Goal: Register for event/course

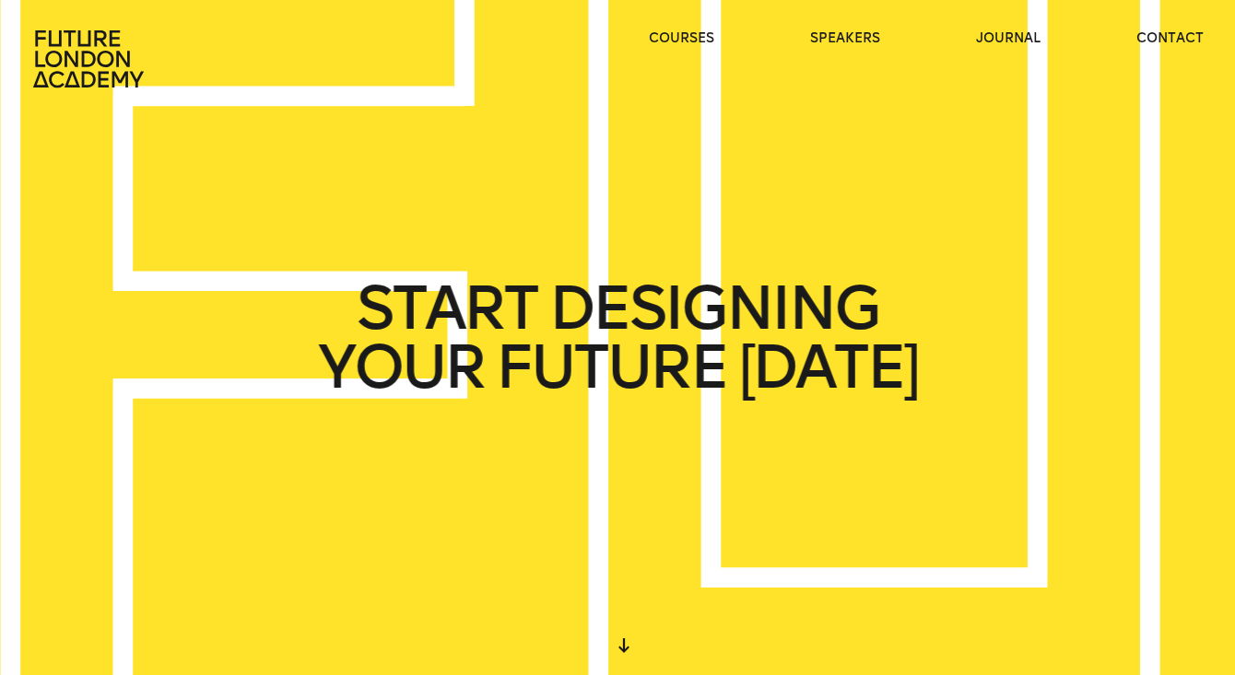
click at [885, 351] on div "START DESIGNING YOUR FUTURE TODAY" at bounding box center [618, 338] width 600 height 118
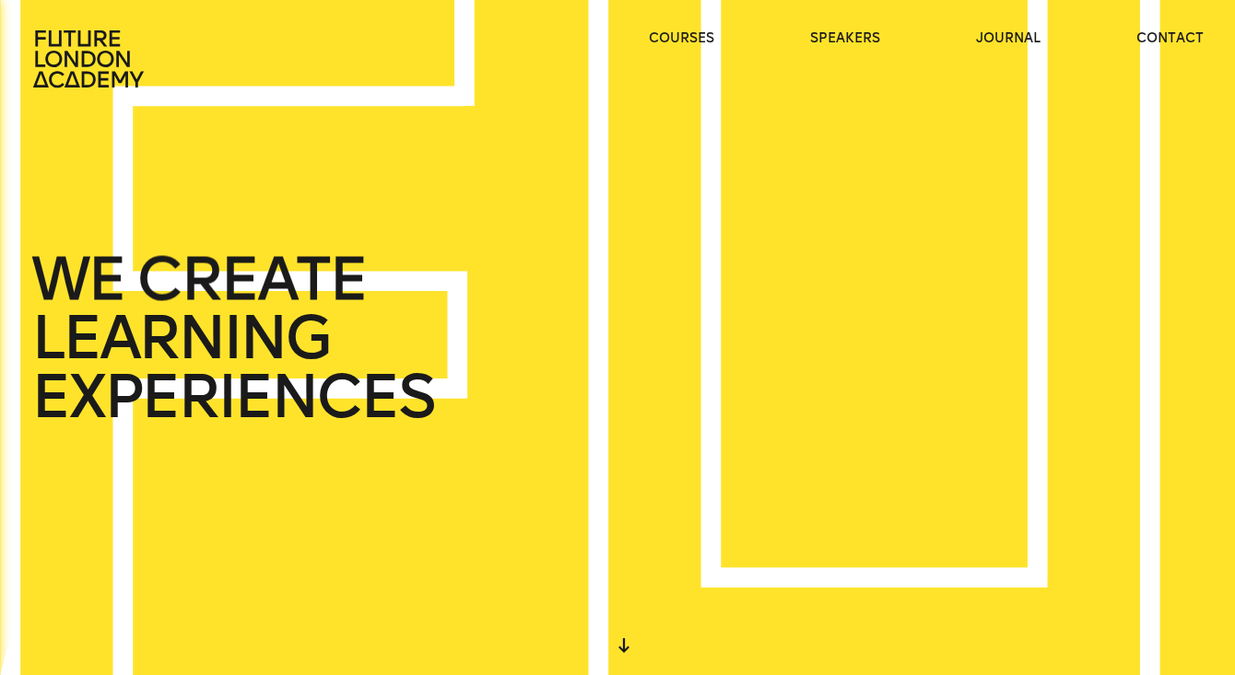
scroll to position [2, 0]
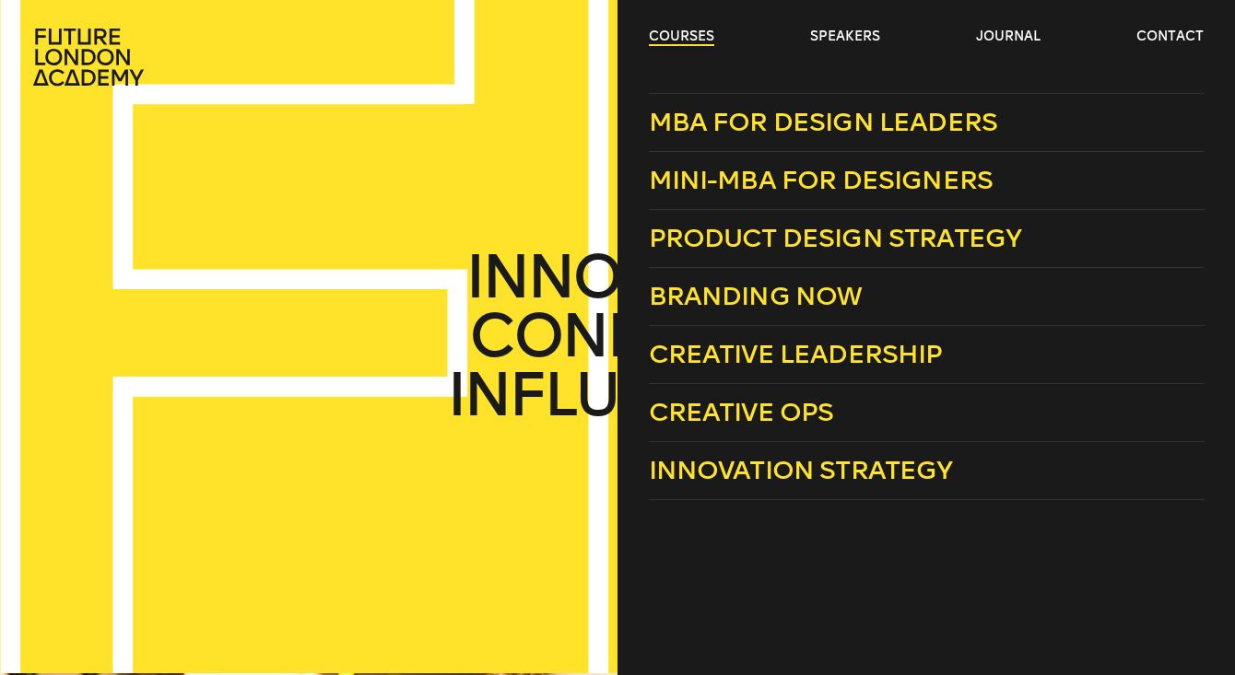
click at [661, 33] on link "courses" at bounding box center [681, 37] width 65 height 18
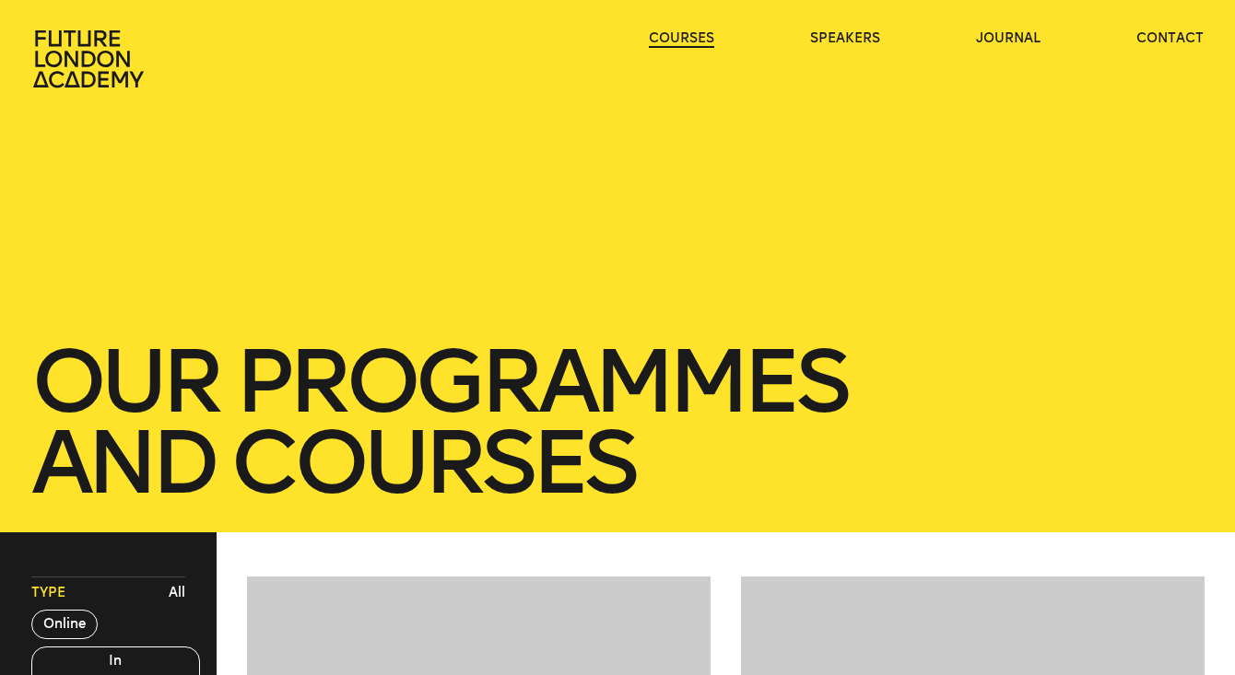
click at [661, 33] on link "courses" at bounding box center [681, 38] width 65 height 18
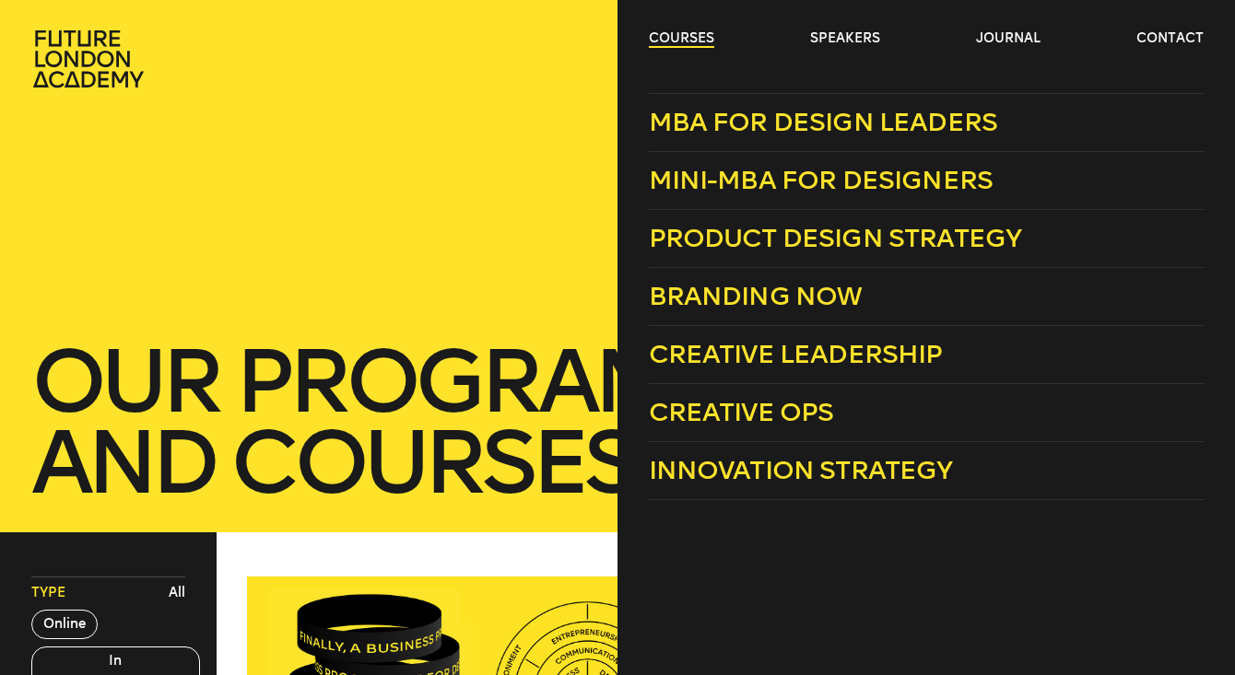
click at [680, 40] on link "courses" at bounding box center [681, 38] width 65 height 18
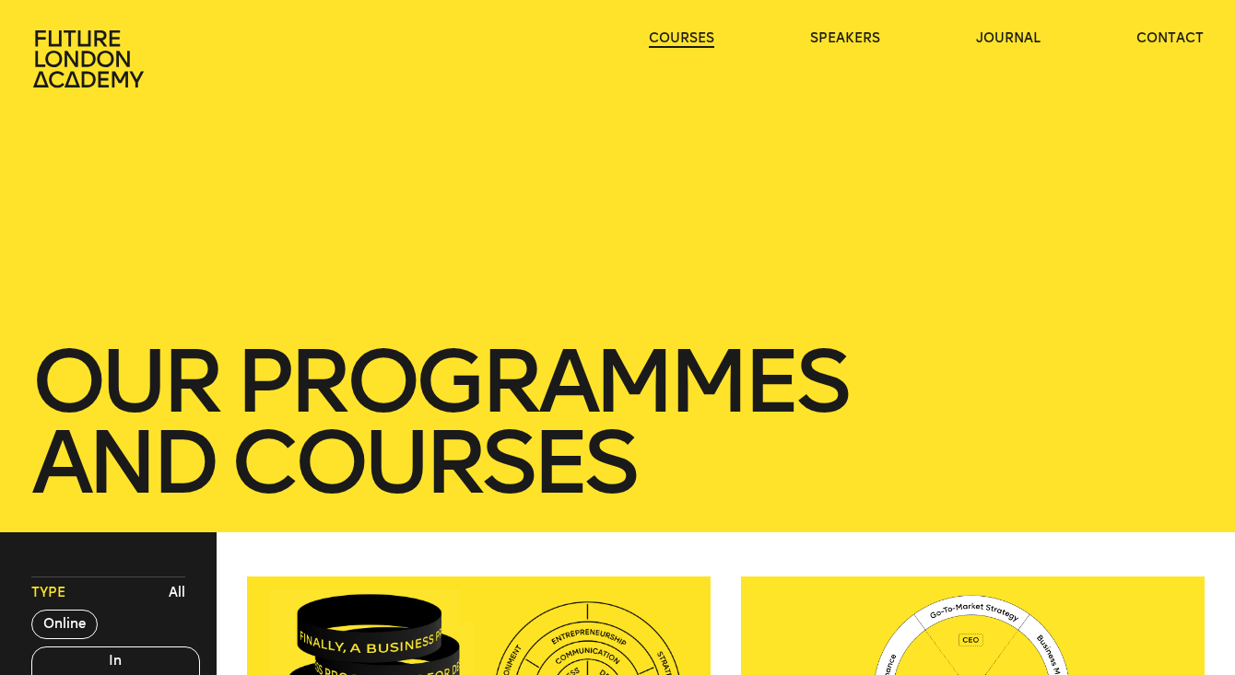
click at [680, 40] on link "courses" at bounding box center [681, 38] width 65 height 18
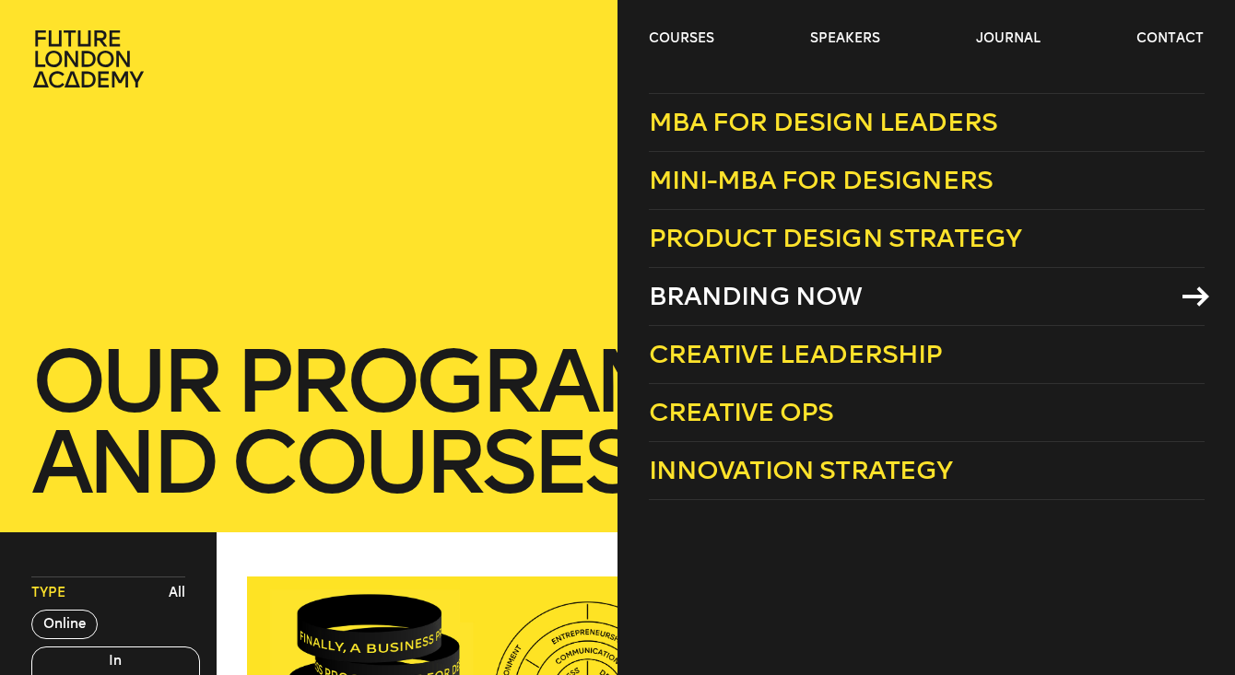
click at [828, 288] on span "Branding Now" at bounding box center [756, 296] width 214 height 30
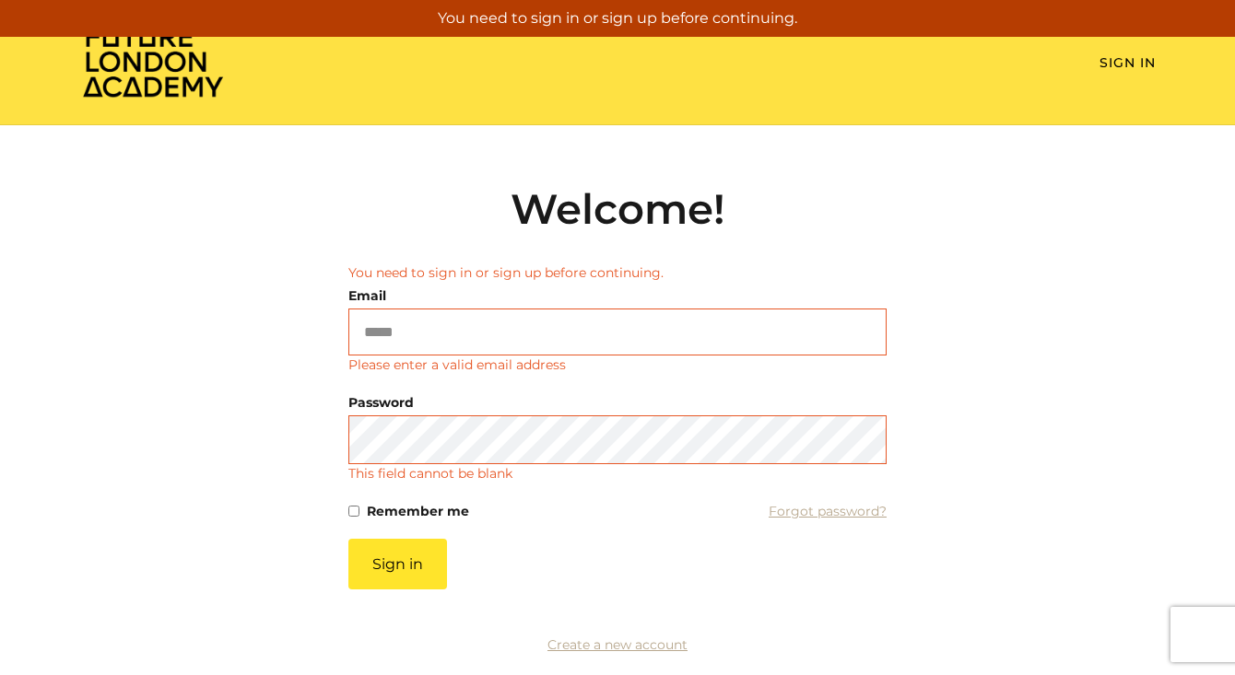
click at [446, 282] on li "You need to sign in or sign up before continuing." at bounding box center [617, 272] width 538 height 19
click at [430, 337] on input "Email" at bounding box center [617, 332] width 538 height 47
type input "**********"
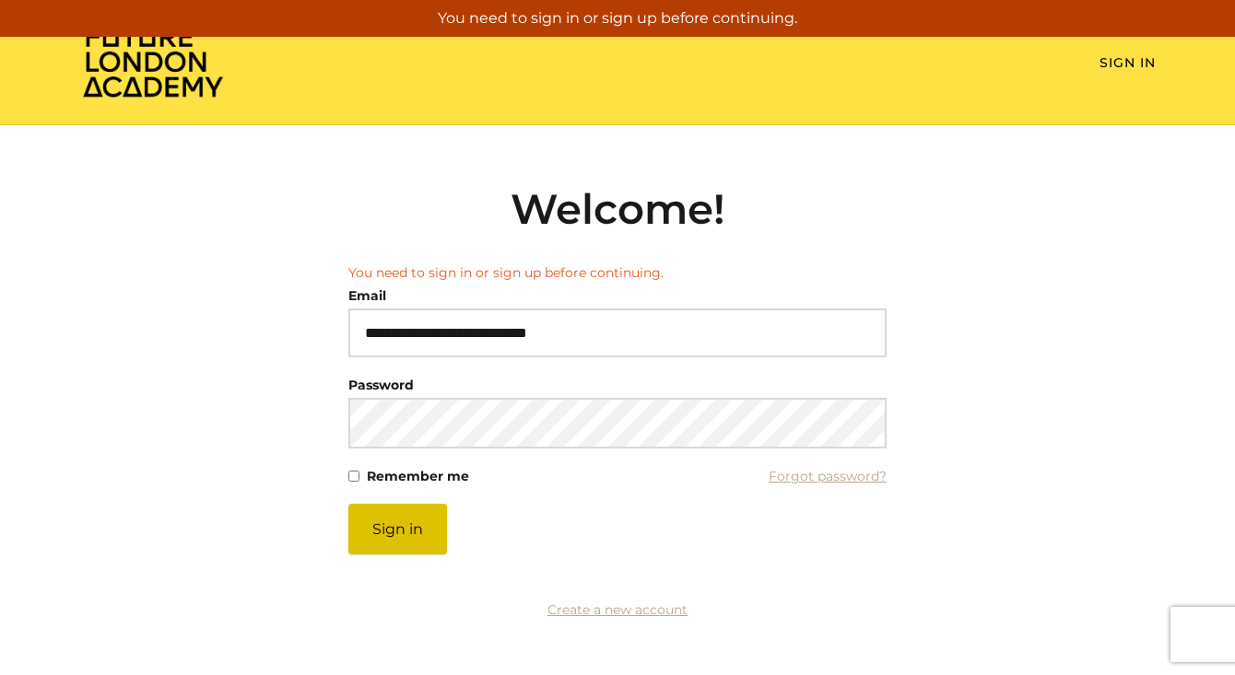
click at [404, 555] on button "Sign in" at bounding box center [397, 529] width 99 height 51
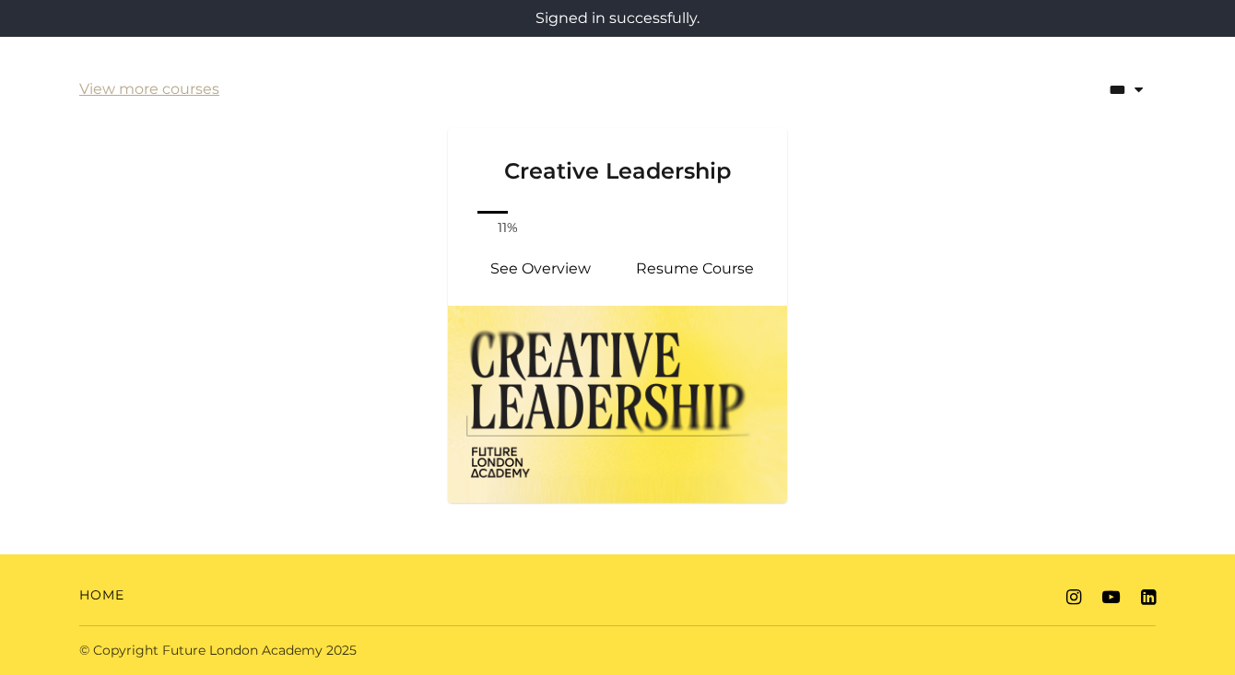
scroll to position [388, 0]
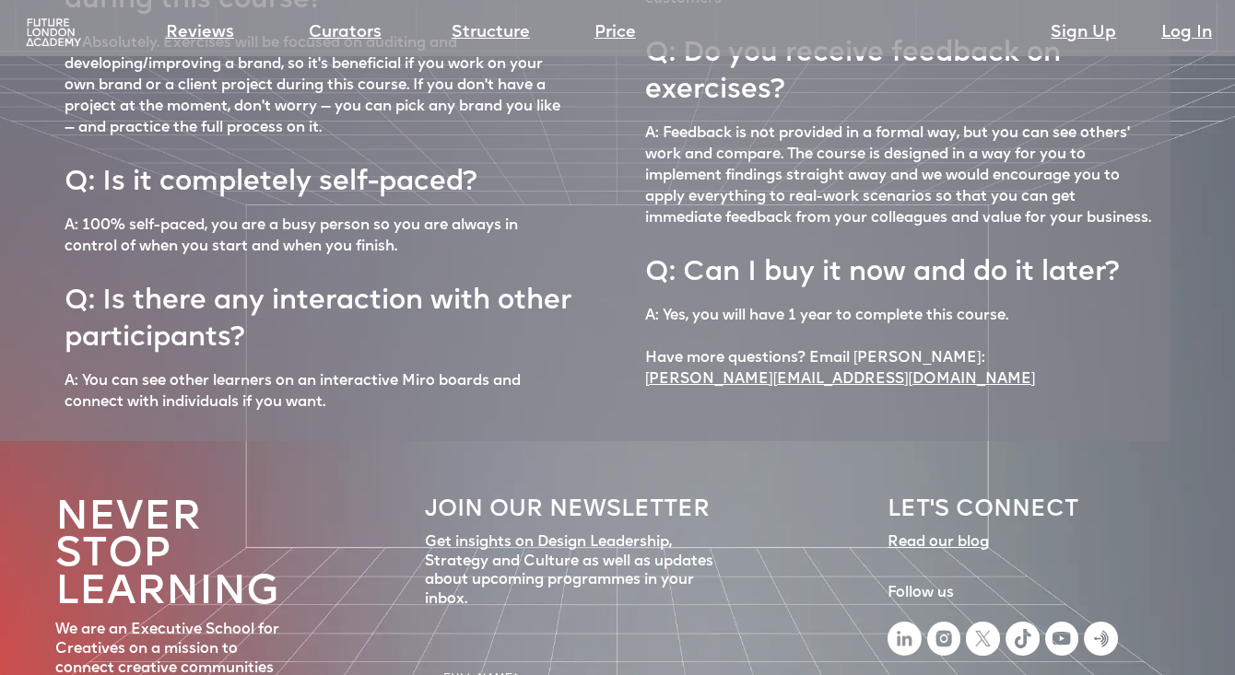
scroll to position [8020, 0]
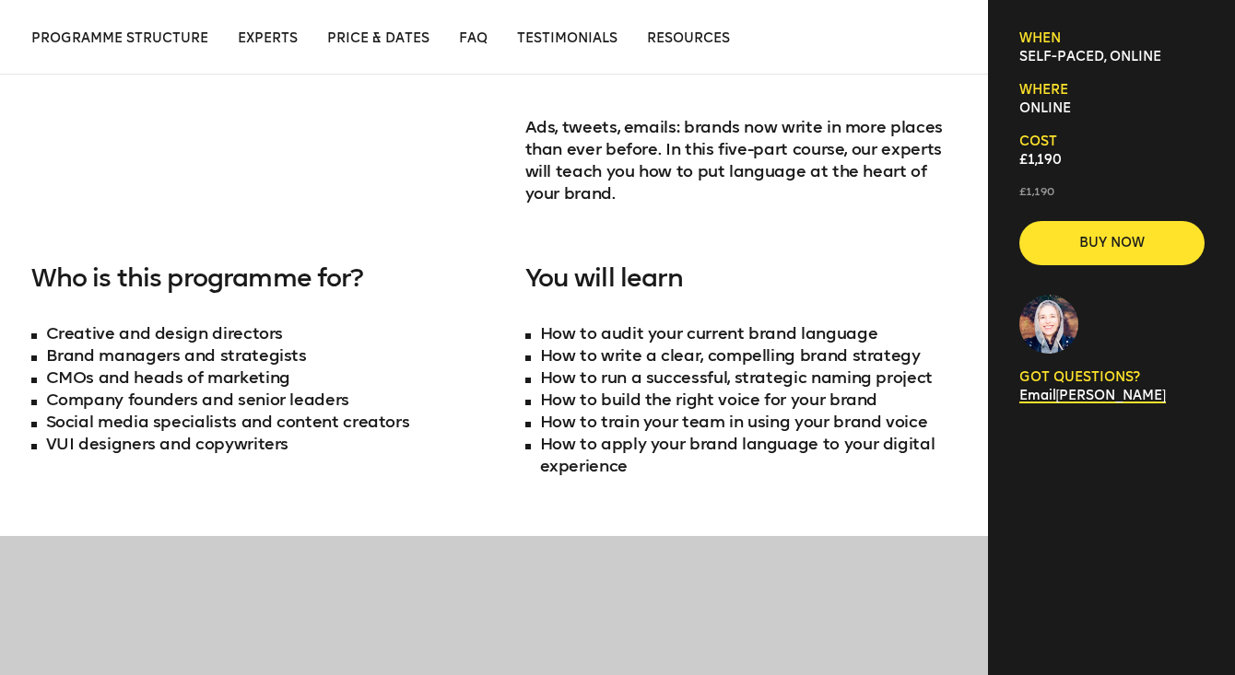
scroll to position [695, 0]
